Goal: Find specific page/section: Find specific page/section

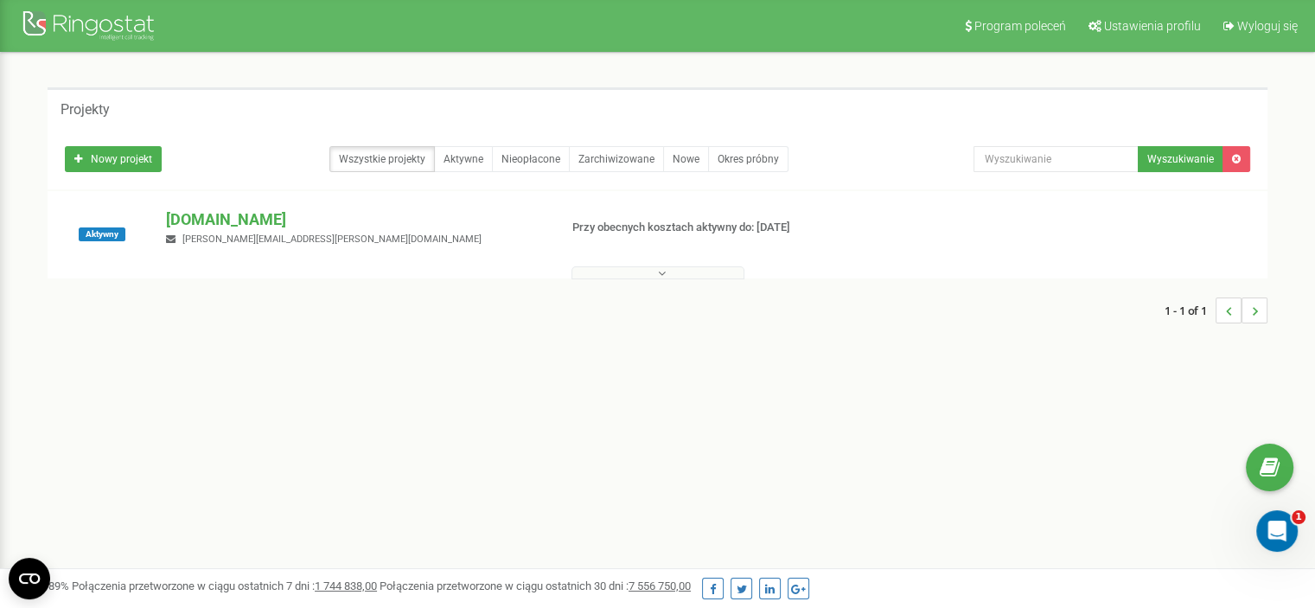
click at [189, 222] on p "[DOMAIN_NAME]" at bounding box center [355, 219] width 378 height 22
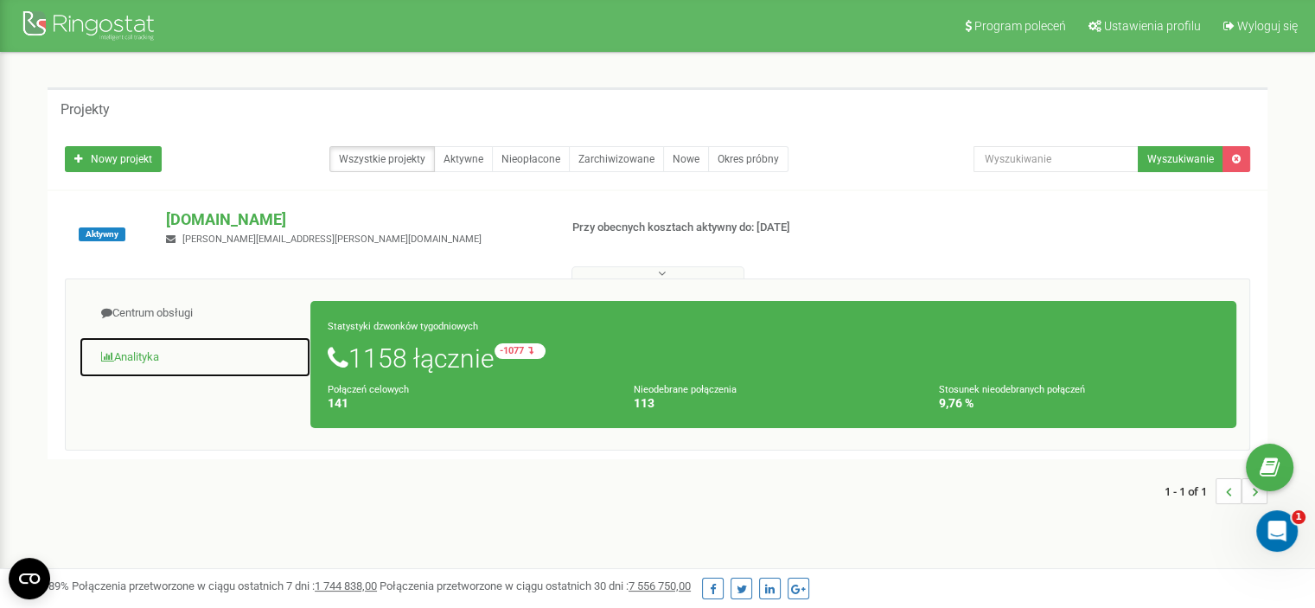
click at [144, 355] on link "Analityka" at bounding box center [195, 357] width 232 height 42
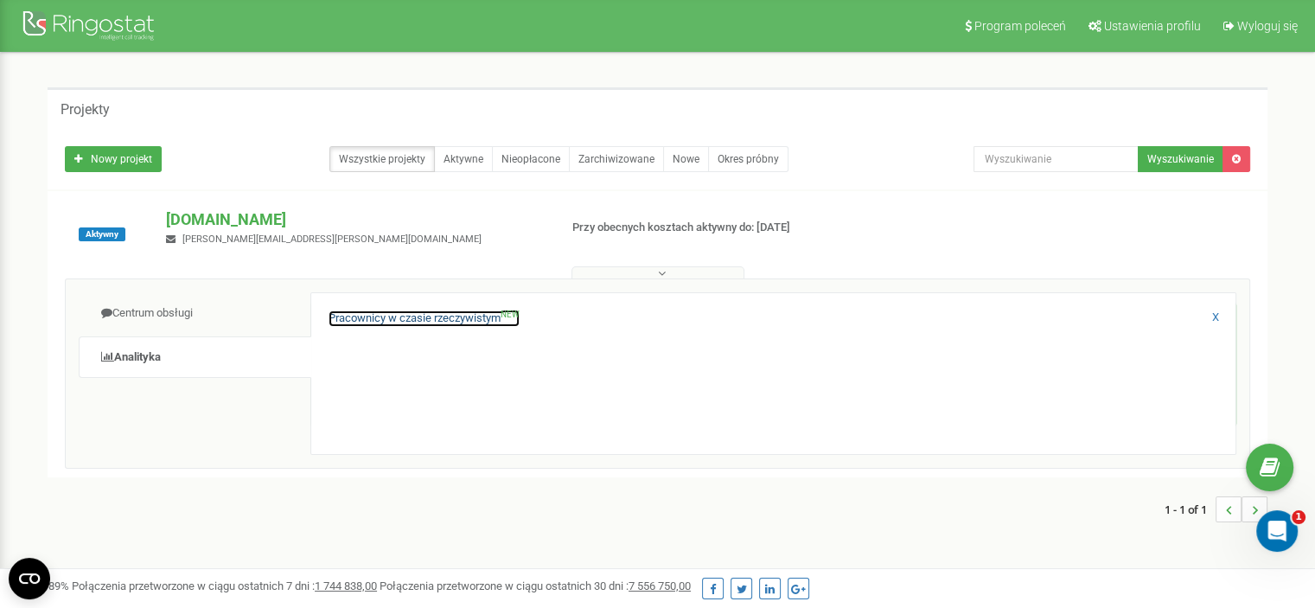
click at [388, 320] on link "Pracownicy w czasie rzeczywistym NEW" at bounding box center [423, 318] width 191 height 16
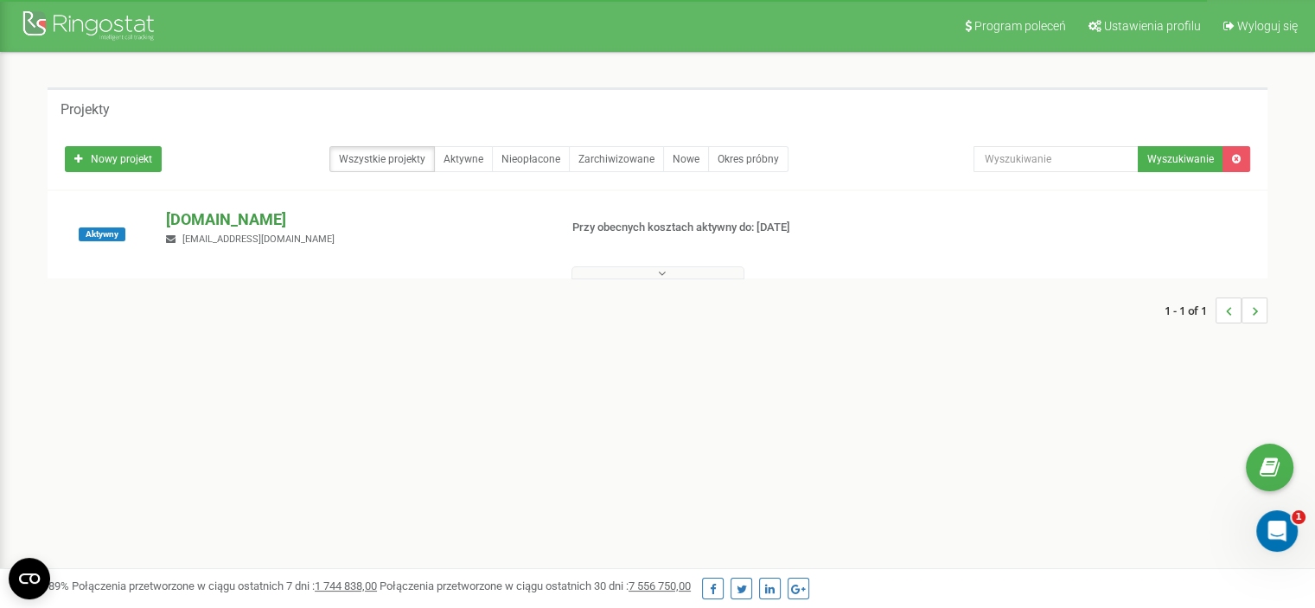
click at [220, 220] on p "[DOMAIN_NAME]" at bounding box center [355, 219] width 378 height 22
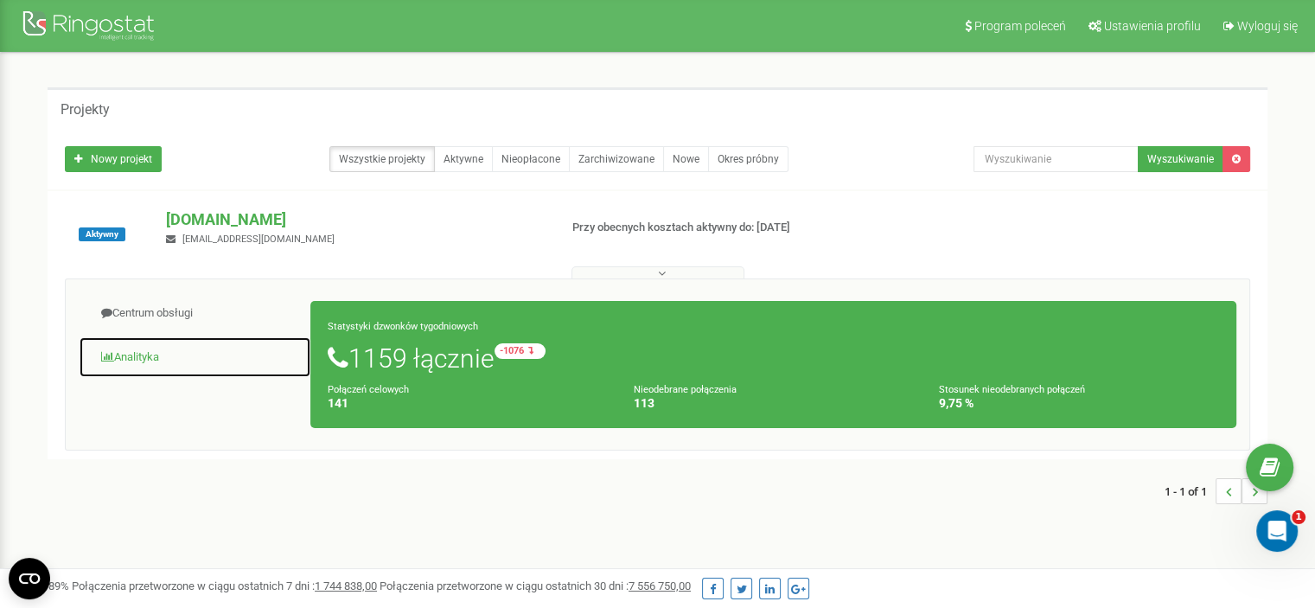
click at [138, 355] on link "Analityka" at bounding box center [195, 357] width 232 height 42
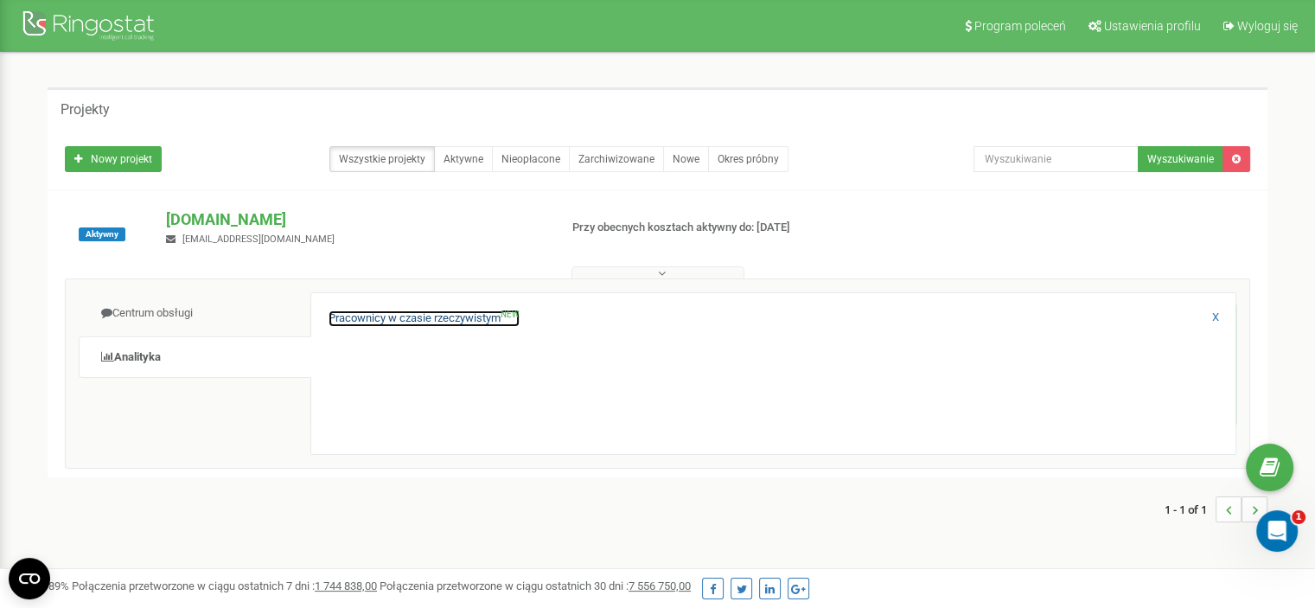
click at [357, 317] on link "Pracownicy w czasie rzeczywistym NEW" at bounding box center [423, 318] width 191 height 16
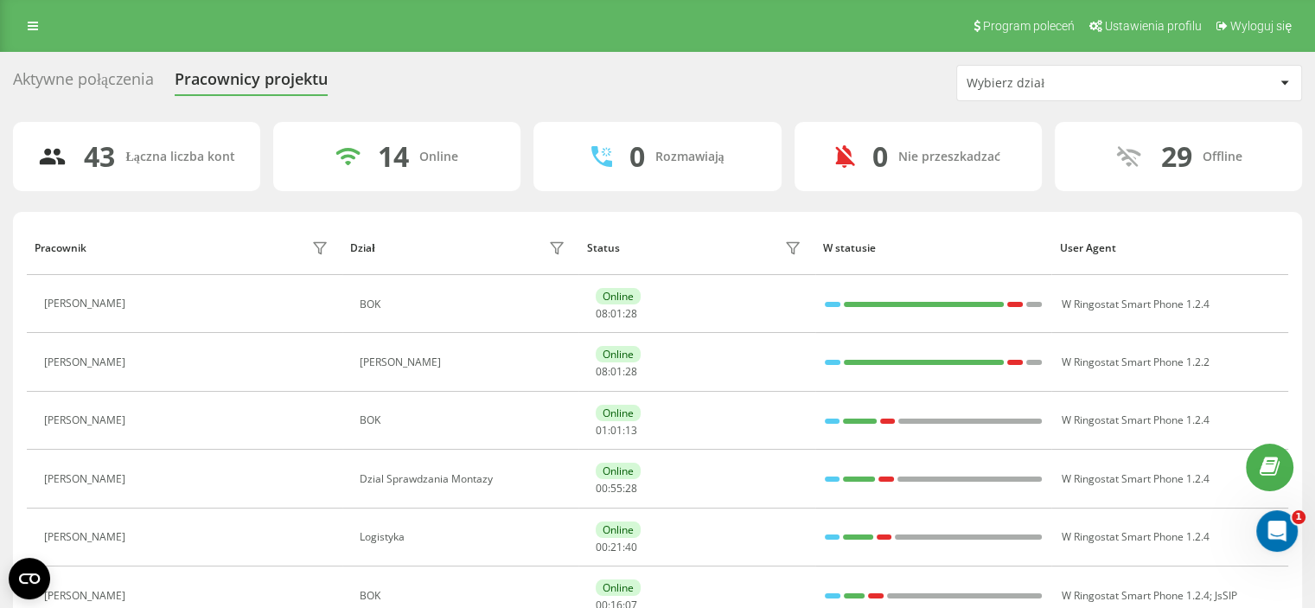
click at [93, 80] on div "Aktywne połączenia" at bounding box center [83, 83] width 141 height 27
